Goal: Task Accomplishment & Management: Use online tool/utility

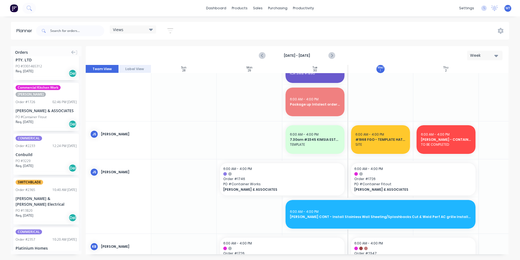
scroll to position [206, 0]
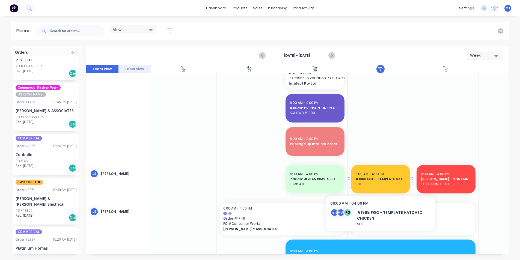
click at [387, 183] on span "SITE" at bounding box center [381, 184] width 50 height 5
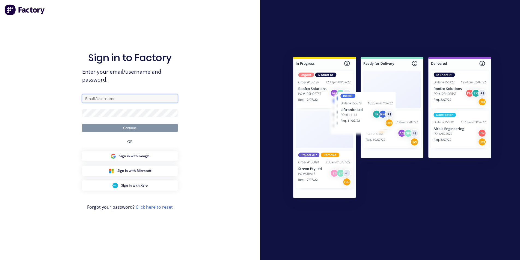
type input "[PERSON_NAME][EMAIL_ADDRESS][DOMAIN_NAME]"
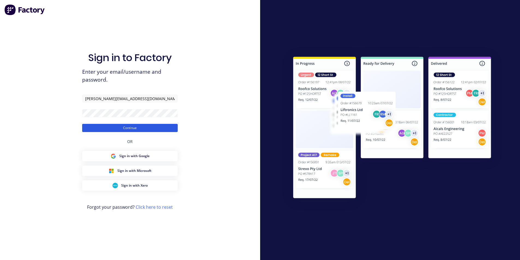
click at [151, 129] on button "Continue" at bounding box center [130, 128] width 96 height 8
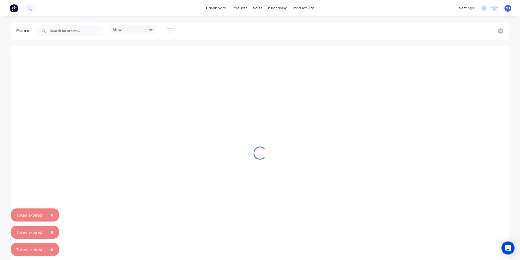
scroll to position [0, 0]
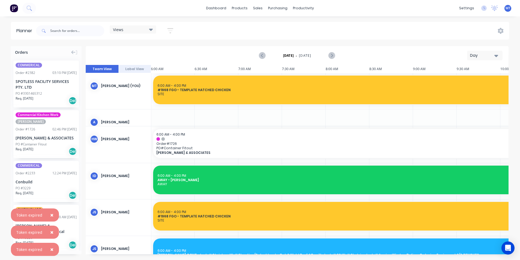
click at [497, 55] on icon "button" at bounding box center [497, 56] width 4 height 2
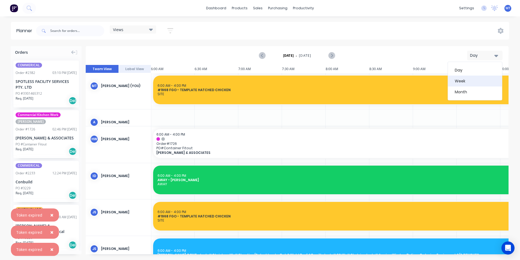
click at [492, 81] on div "Week" at bounding box center [475, 81] width 54 height 11
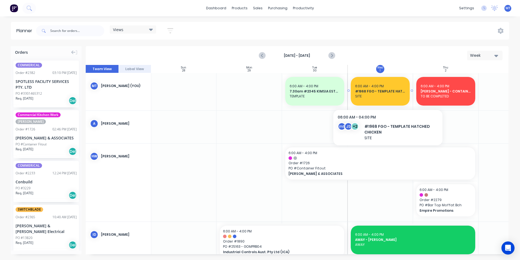
click at [388, 96] on span "SITE" at bounding box center [380, 96] width 50 height 5
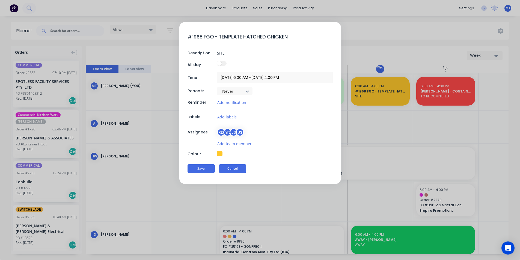
click at [234, 171] on button "Cancel" at bounding box center [232, 168] width 27 height 9
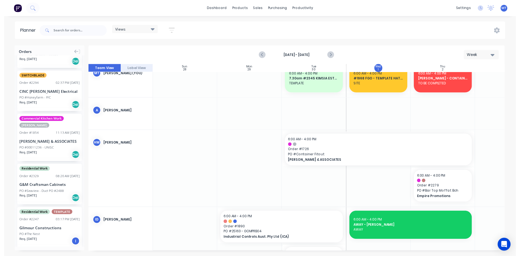
scroll to position [0, 0]
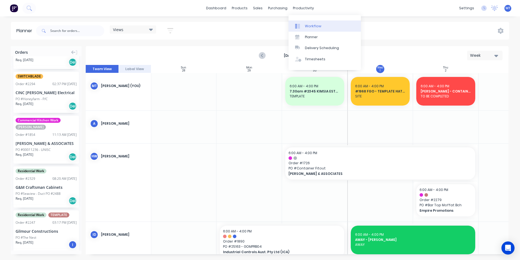
click at [309, 26] on div "Workflow" at bounding box center [313, 26] width 16 height 5
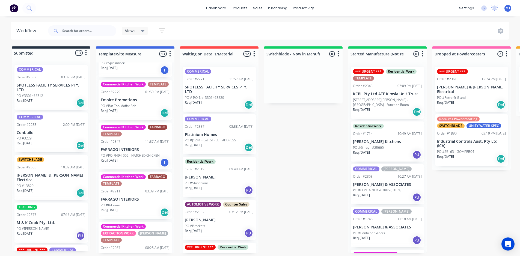
scroll to position [191, 0]
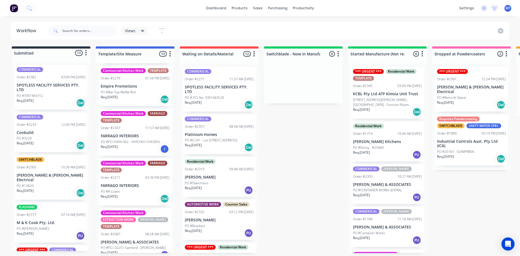
click at [144, 150] on div "Req. [DATE] I" at bounding box center [135, 148] width 69 height 9
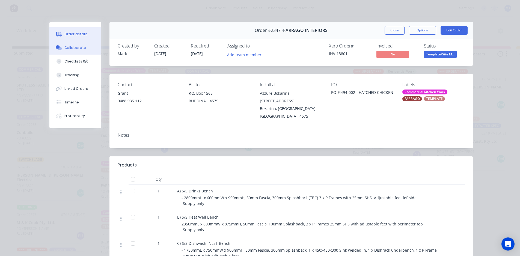
click at [77, 49] on div "Collaborate" at bounding box center [75, 47] width 22 height 5
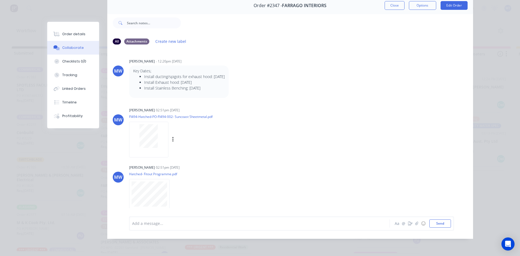
scroll to position [0, 0]
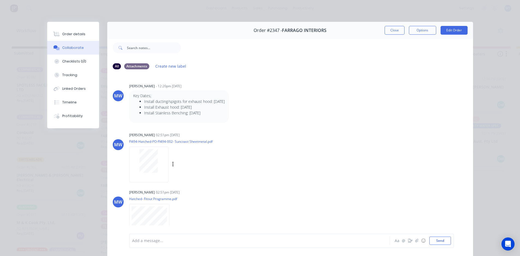
click at [161, 160] on div at bounding box center [149, 161] width 34 height 24
